Goal: Task Accomplishment & Management: Manage account settings

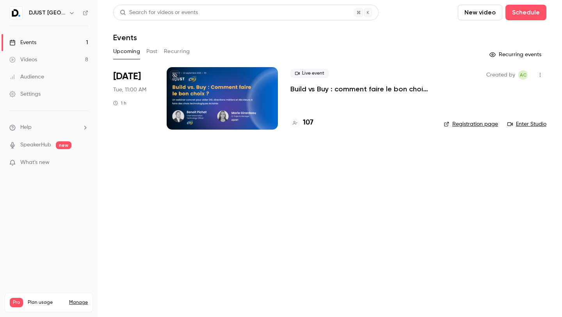
click at [487, 124] on link "Registration page" at bounding box center [471, 124] width 54 height 8
click at [307, 123] on h4 "107" at bounding box center [308, 122] width 11 height 11
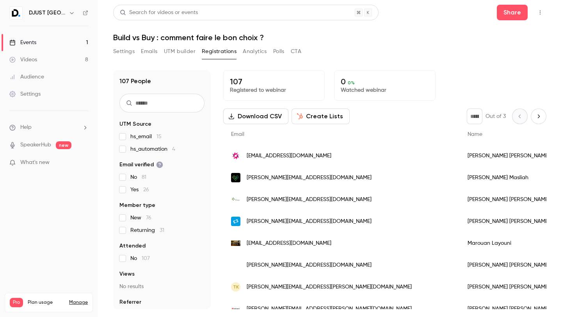
scroll to position [9, 0]
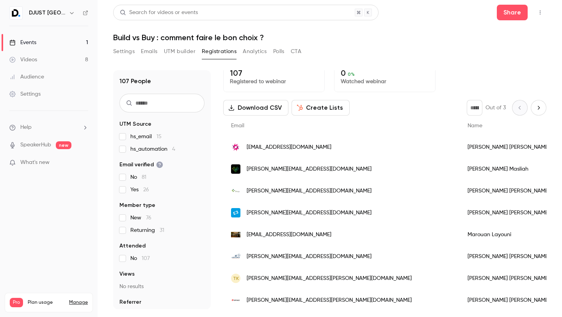
click at [534, 108] on icon "Next page" at bounding box center [538, 108] width 9 height 6
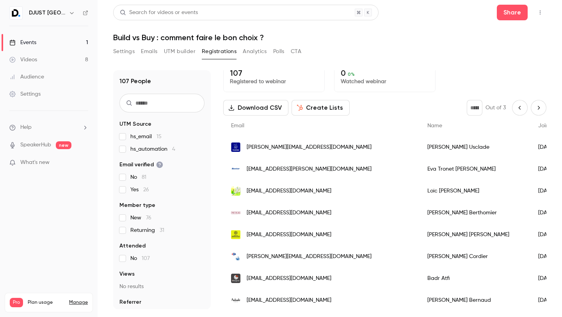
click at [534, 108] on icon "Next page" at bounding box center [538, 108] width 9 height 6
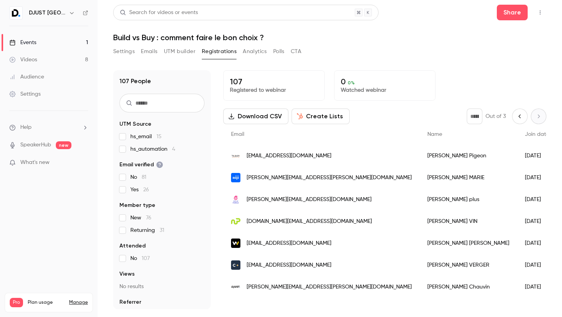
click at [518, 116] on icon "Previous page" at bounding box center [519, 116] width 9 height 6
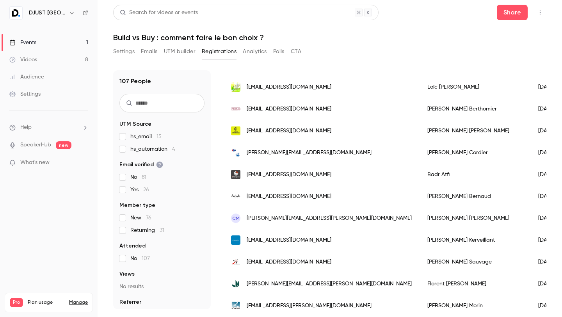
scroll to position [38, 0]
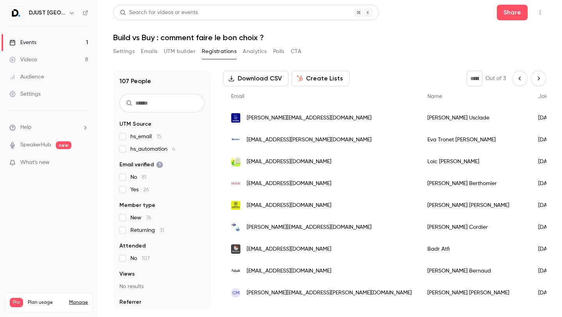
click at [515, 80] on icon "Previous page" at bounding box center [519, 78] width 9 height 6
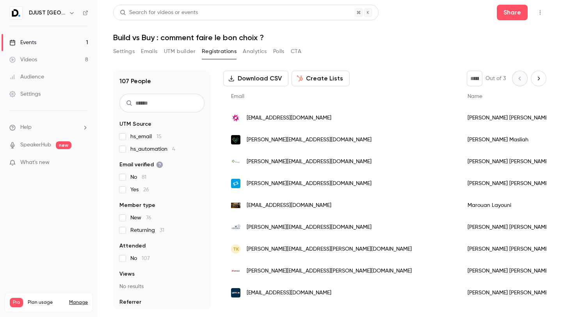
click at [534, 78] on icon "Next page" at bounding box center [538, 78] width 9 height 6
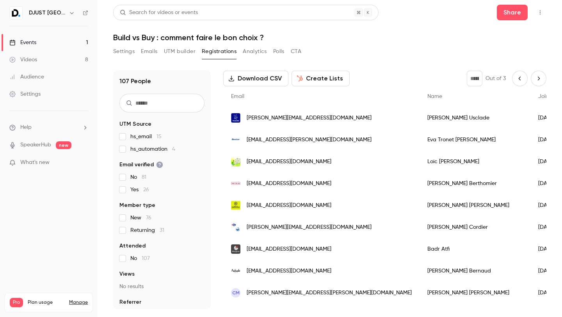
click at [534, 78] on icon "Next page" at bounding box center [538, 78] width 9 height 6
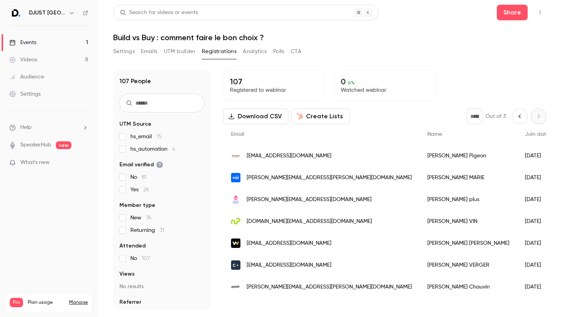
click at [515, 121] on button "Previous page" at bounding box center [520, 116] width 16 height 16
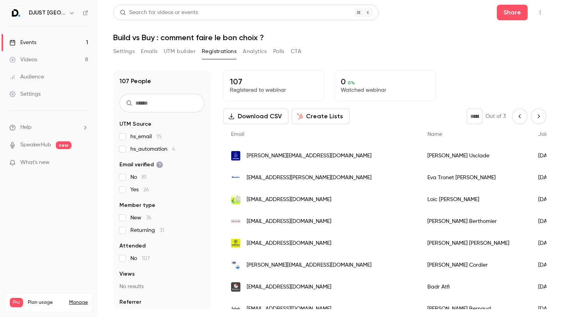
click at [515, 121] on button "Previous page" at bounding box center [520, 116] width 16 height 16
type input "*"
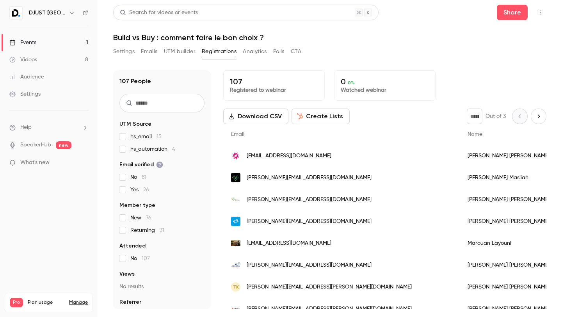
click at [537, 114] on button "Next page" at bounding box center [539, 116] width 16 height 16
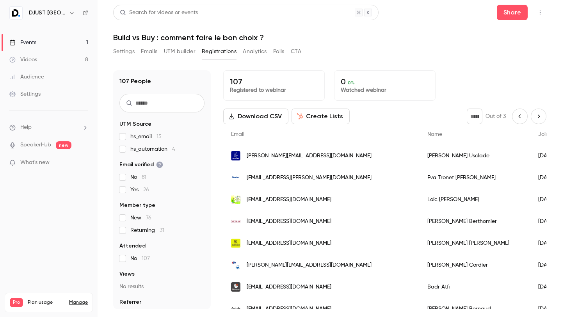
click at [534, 114] on icon "Next page" at bounding box center [538, 116] width 9 height 6
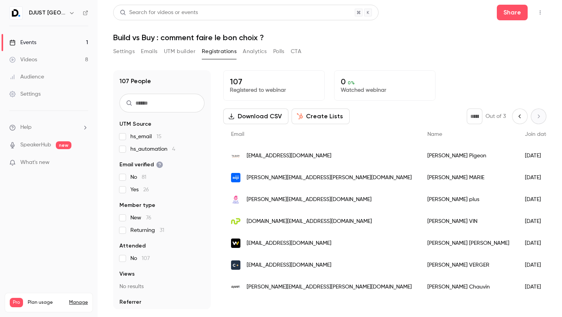
click at [519, 118] on icon "Previous page" at bounding box center [519, 116] width 9 height 6
type input "*"
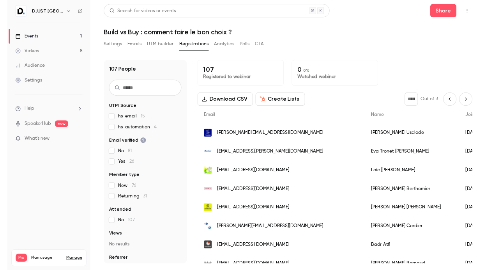
scroll to position [556, 0]
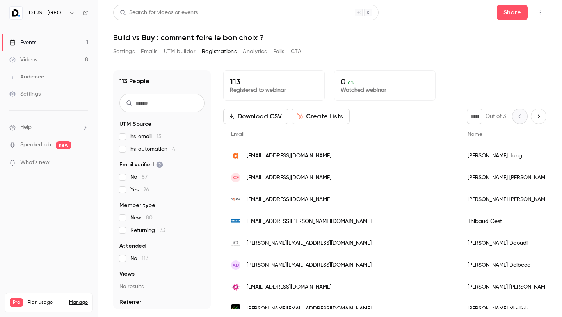
scroll to position [0, 0]
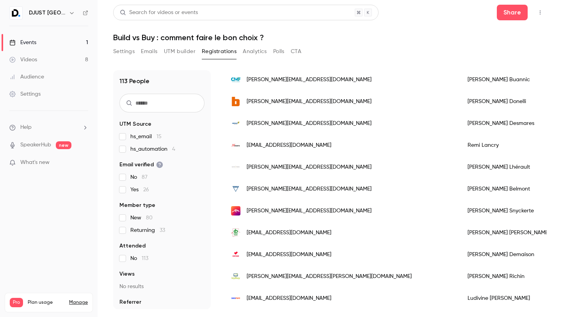
scroll to position [934, 0]
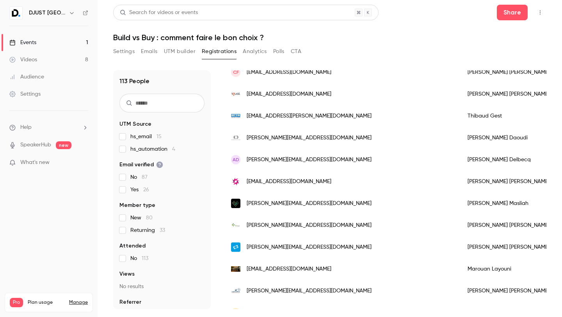
scroll to position [115, 0]
